Goal: Task Accomplishment & Management: Manage account settings

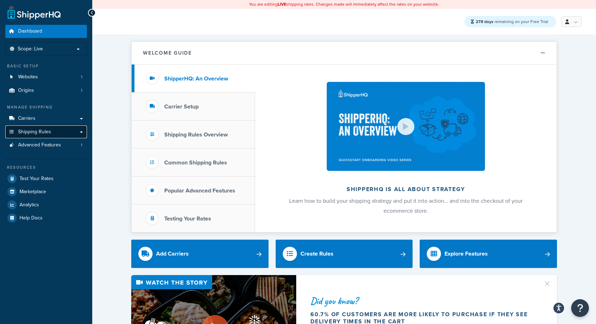
click at [56, 137] on link "Shipping Rules" at bounding box center [46, 132] width 82 height 13
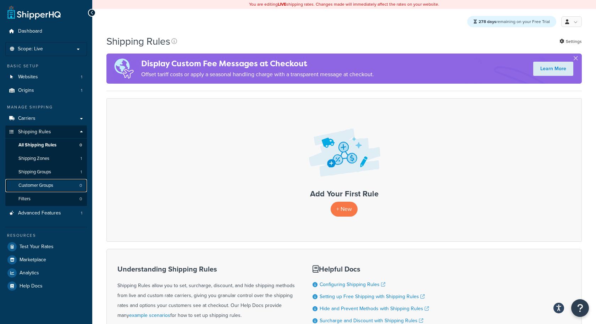
click at [76, 186] on link "Customer Groups 0" at bounding box center [46, 185] width 82 height 13
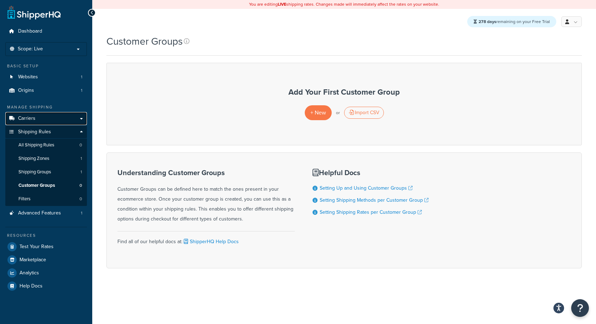
click at [39, 119] on link "Carriers" at bounding box center [46, 118] width 82 height 13
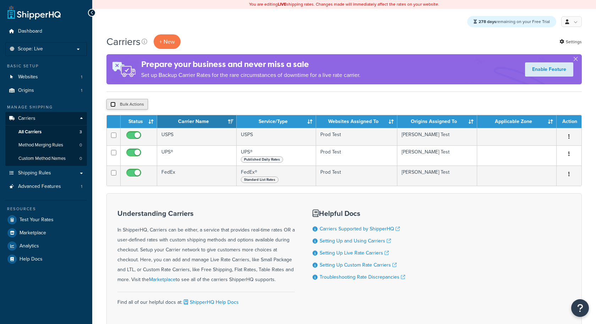
click at [115, 106] on input "checkbox" at bounding box center [112, 104] width 5 height 5
checkbox input "true"
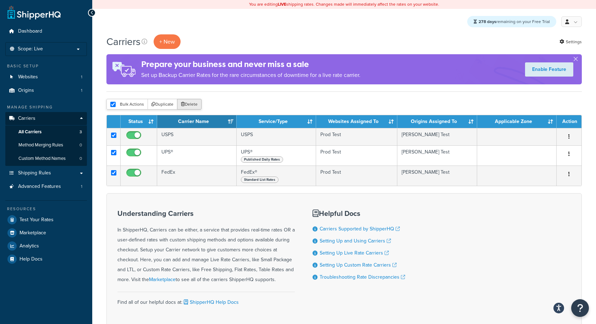
click at [198, 103] on button "Delete" at bounding box center [189, 104] width 24 height 11
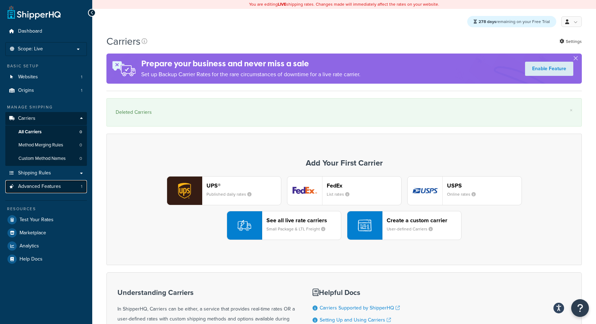
click at [64, 186] on link "Advanced Features 1" at bounding box center [46, 186] width 82 height 13
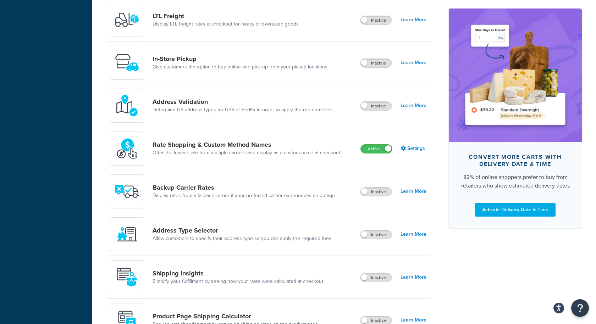
scroll to position [303, 0]
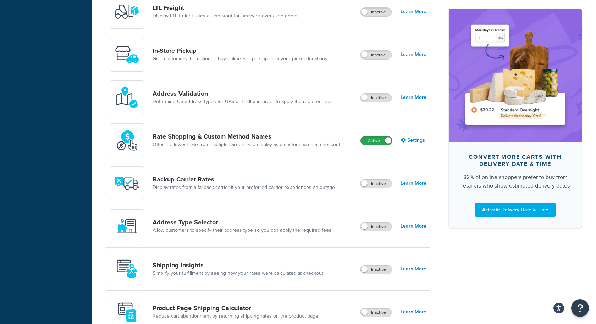
click at [384, 142] on label "Active" at bounding box center [376, 141] width 31 height 9
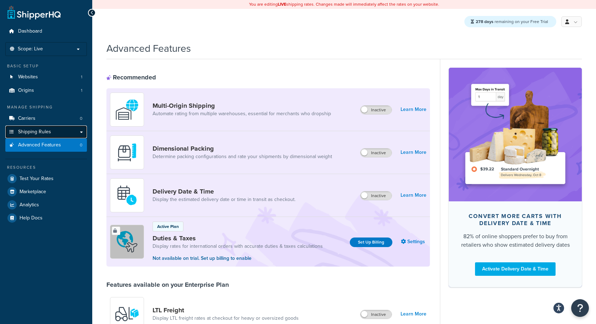
click at [37, 132] on span "Shipping Rules" at bounding box center [34, 132] width 33 height 6
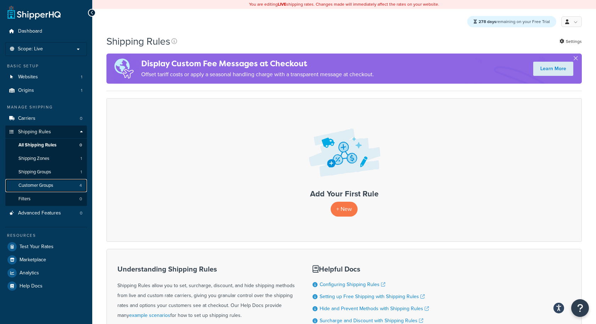
click at [40, 184] on span "Customer Groups" at bounding box center [35, 186] width 35 height 6
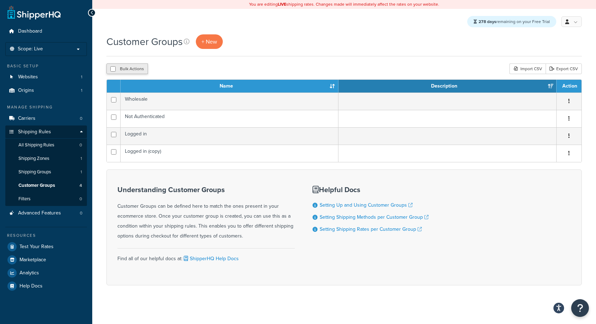
click at [132, 73] on button "Bulk Actions" at bounding box center [127, 69] width 42 height 11
checkbox input "true"
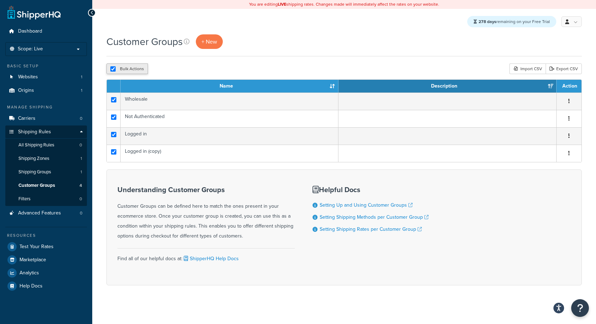
checkbox input "true"
click at [193, 67] on button "Delete" at bounding box center [189, 69] width 24 height 11
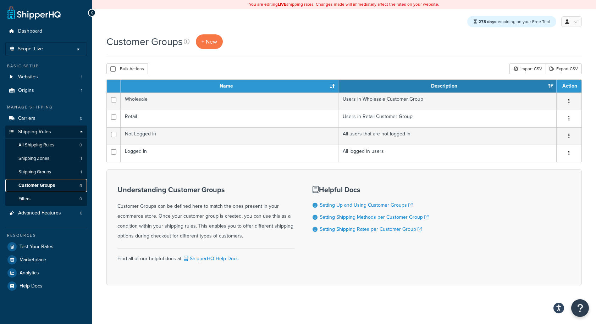
click at [36, 187] on span "Customer Groups" at bounding box center [36, 186] width 37 height 6
click at [124, 72] on button "Bulk Actions" at bounding box center [127, 69] width 42 height 11
checkbox input "true"
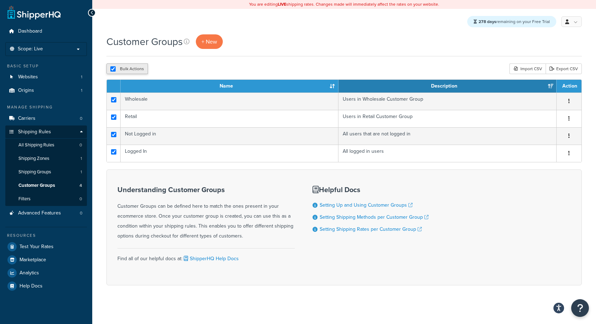
checkbox input "true"
click at [190, 67] on button "Delete" at bounding box center [189, 69] width 24 height 11
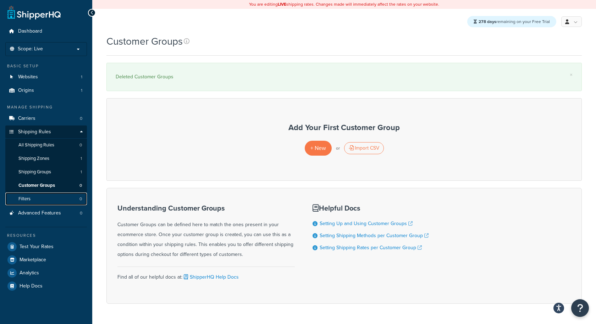
click at [79, 198] on span "0" at bounding box center [80, 199] width 2 height 6
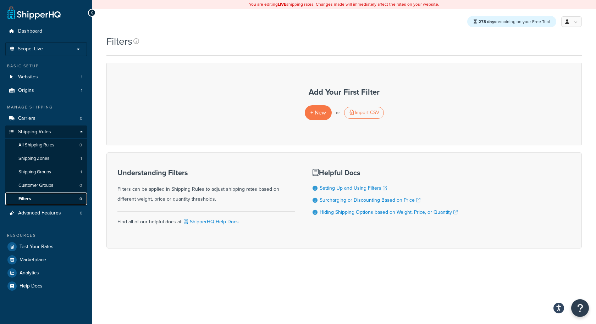
click at [69, 202] on link "Filters 0" at bounding box center [46, 199] width 82 height 13
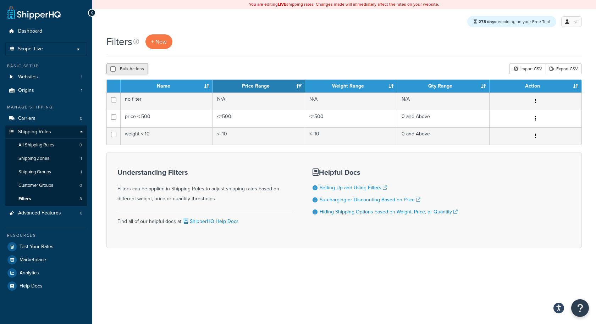
click at [128, 72] on button "Bulk Actions" at bounding box center [127, 69] width 42 height 11
checkbox input "true"
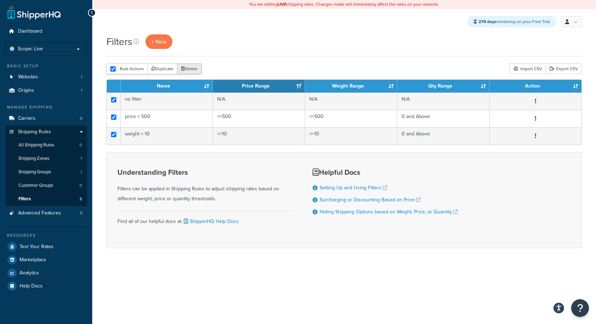
click at [193, 67] on button "Delete" at bounding box center [189, 69] width 24 height 11
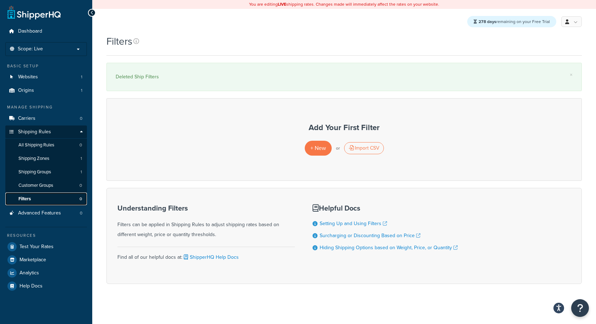
click at [71, 198] on link "Filters 0" at bounding box center [46, 199] width 82 height 13
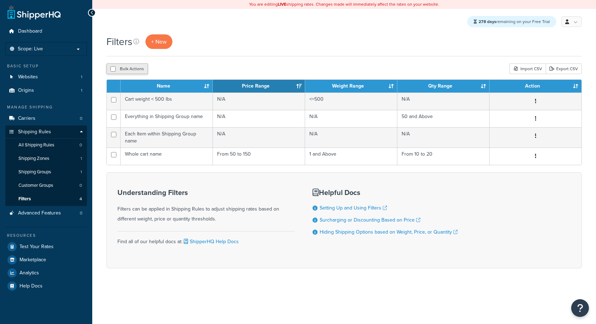
click at [141, 71] on button "Bulk Actions" at bounding box center [127, 69] width 42 height 11
checkbox input "true"
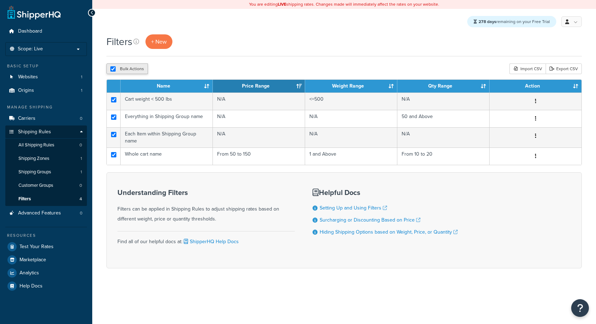
checkbox input "true"
click at [182, 71] on icon "submit" at bounding box center [183, 69] width 4 height 4
click at [194, 68] on button "Delete" at bounding box center [189, 69] width 24 height 11
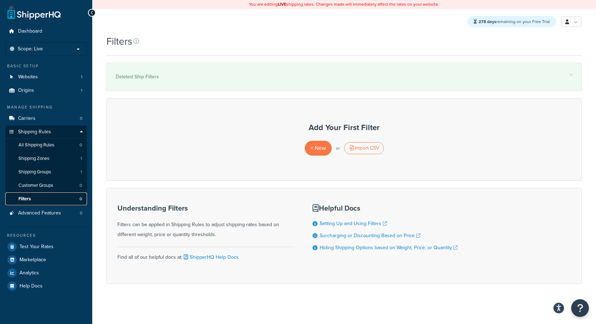
click at [41, 195] on link "Filters 0" at bounding box center [46, 199] width 82 height 13
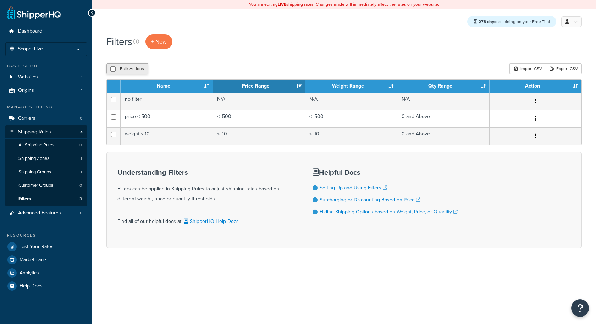
click at [130, 70] on button "Bulk Actions" at bounding box center [127, 69] width 42 height 11
checkbox input "true"
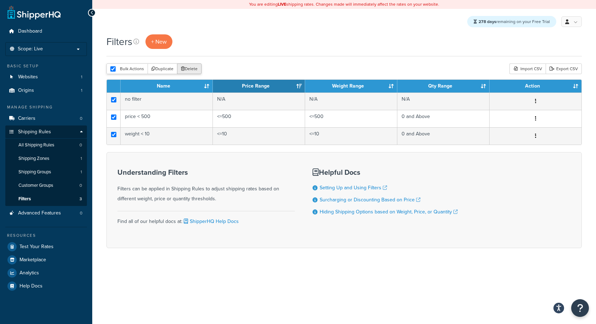
click at [191, 71] on button "Delete" at bounding box center [189, 69] width 24 height 11
